Goal: Book appointment/travel/reservation

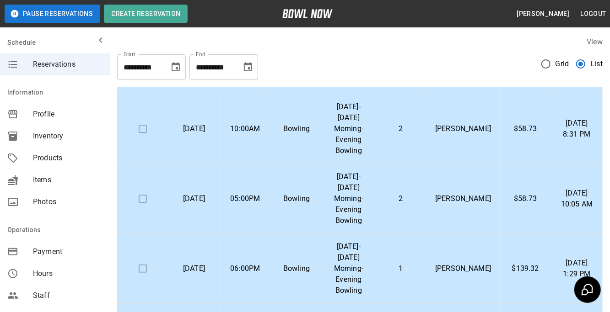
scroll to position [349, 0]
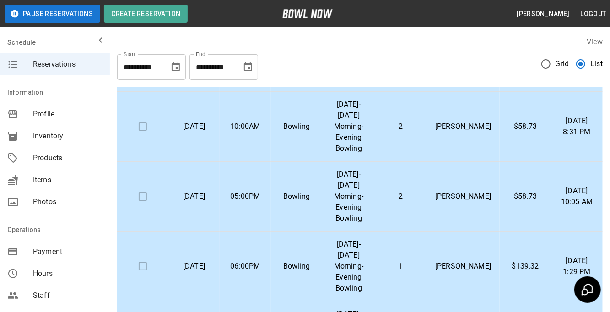
click at [426, 150] on td "2" at bounding box center [400, 127] width 51 height 70
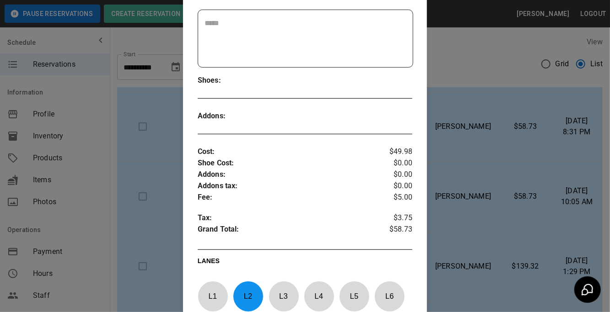
scroll to position [228, 0]
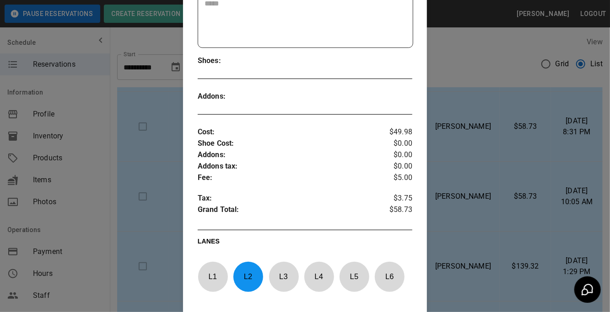
click at [504, 127] on div at bounding box center [305, 156] width 610 height 312
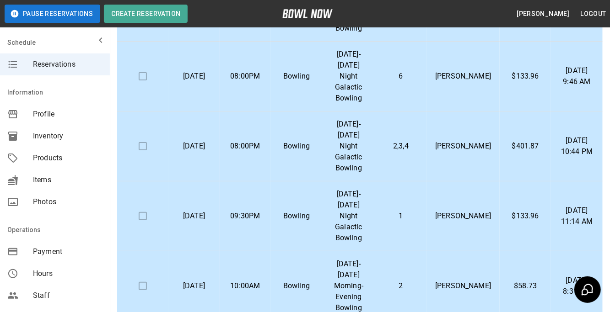
scroll to position [122, 0]
click at [584, 65] on td "Sep 12, 2025 9:46 AM" at bounding box center [577, 76] width 52 height 70
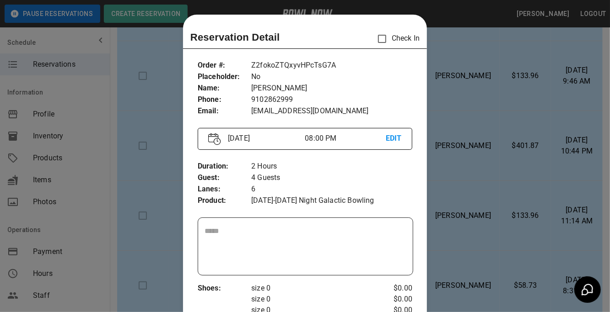
scroll to position [14, 0]
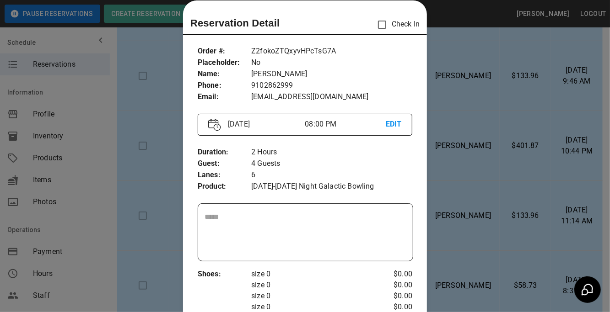
click at [430, 65] on div at bounding box center [305, 156] width 610 height 312
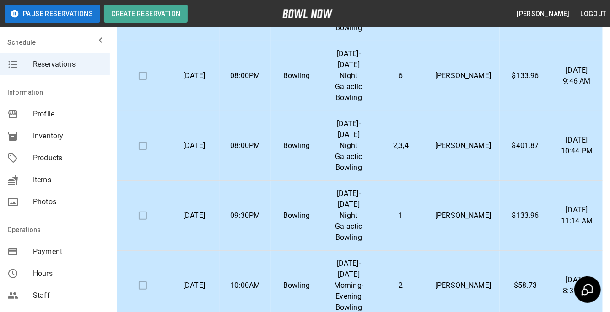
click at [455, 151] on p "[PERSON_NAME]" at bounding box center [462, 145] width 59 height 11
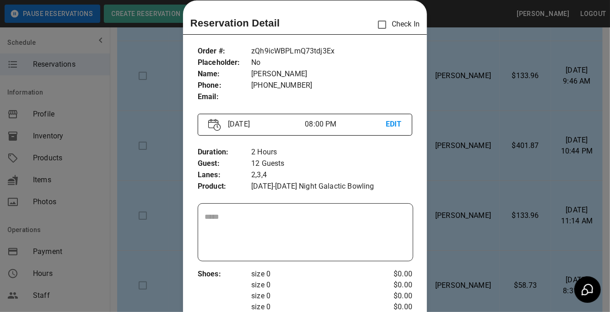
click at [110, 70] on div at bounding box center [305, 156] width 610 height 312
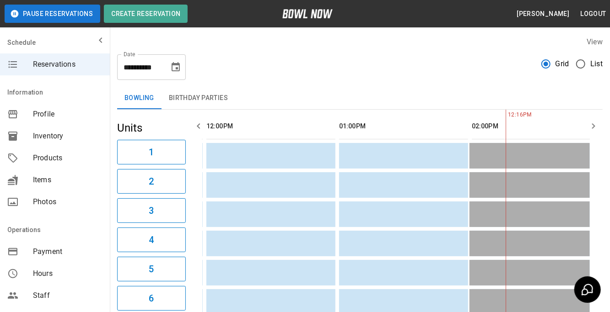
scroll to position [0, 265]
